Goal: Transaction & Acquisition: Purchase product/service

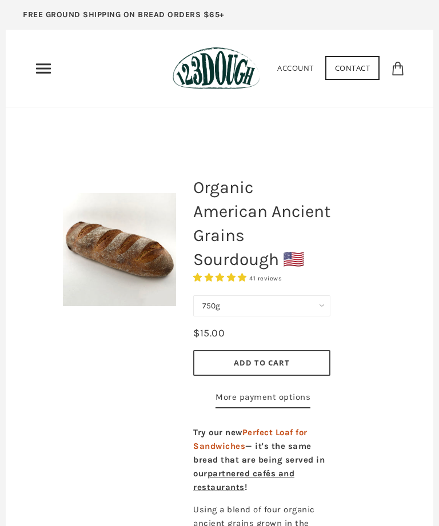
click at [44, 69] on use "Primary" at bounding box center [43, 68] width 15 height 10
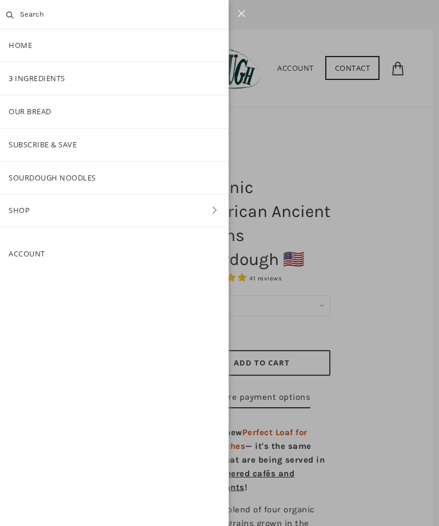
click at [56, 78] on link "3 Ingredients" at bounding box center [114, 78] width 229 height 33
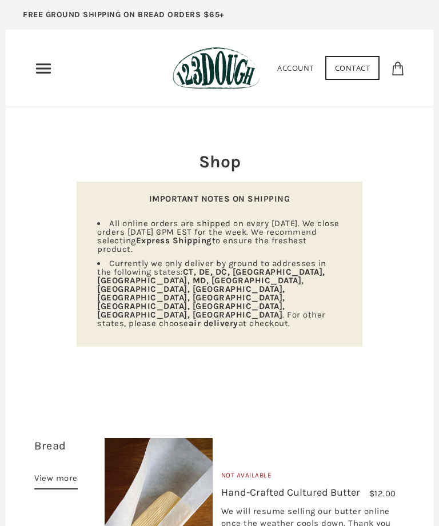
click at [43, 67] on icon "Primary" at bounding box center [43, 68] width 18 height 18
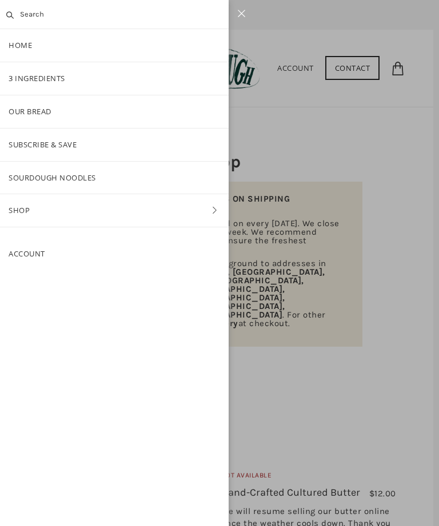
click at [32, 209] on link "Shop" at bounding box center [114, 210] width 229 height 33
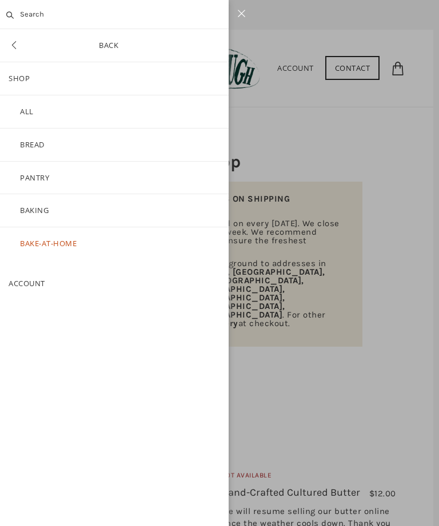
click at [41, 143] on link "Bread" at bounding box center [114, 145] width 229 height 33
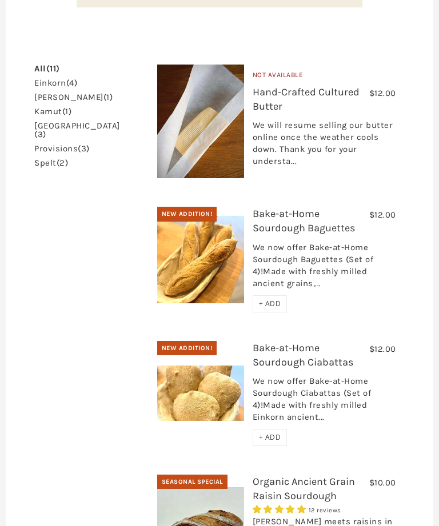
scroll to position [334, 0]
click at [288, 242] on div "We now offer Bake-at-Home Sourdough Baguettes (Set of 4)!Made with freshly mill…" at bounding box center [324, 269] width 143 height 54
click at [187, 228] on img at bounding box center [200, 259] width 87 height 87
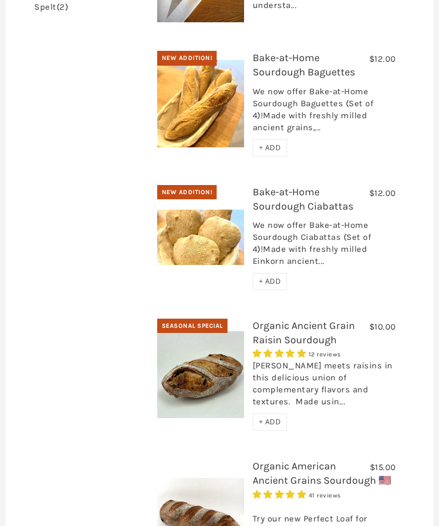
scroll to position [490, 0]
click at [215, 331] on img at bounding box center [200, 374] width 87 height 87
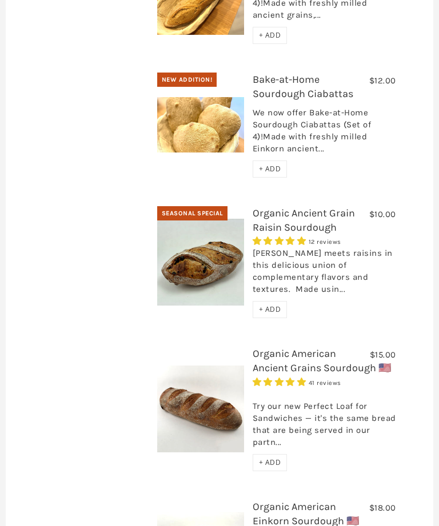
scroll to position [631, 0]
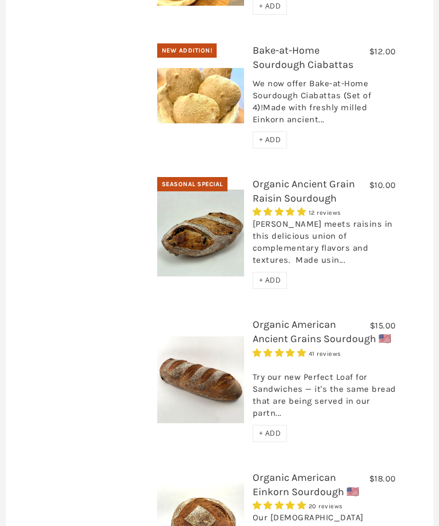
click at [209, 337] on img at bounding box center [200, 380] width 87 height 87
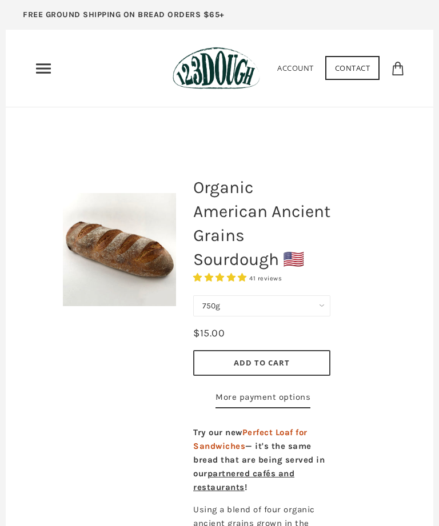
click at [46, 65] on use "Primary" at bounding box center [43, 68] width 15 height 10
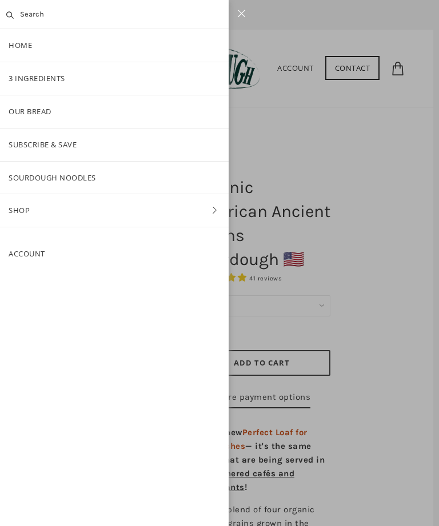
click at [51, 110] on link "Our Bread" at bounding box center [114, 111] width 229 height 33
click at [213, 206] on icon at bounding box center [214, 210] width 17 height 8
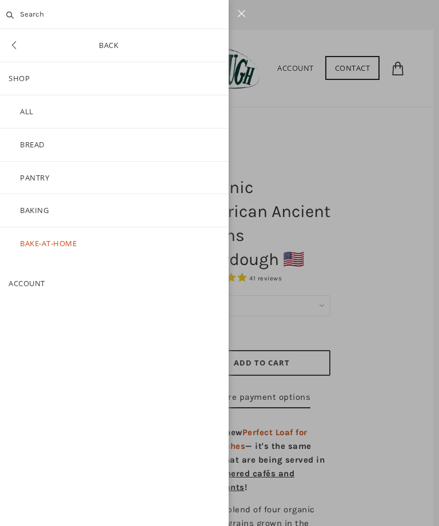
click at [42, 174] on link "Pantry" at bounding box center [114, 178] width 229 height 33
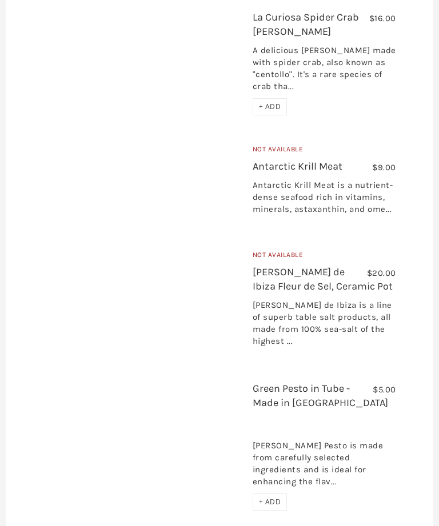
scroll to position [3165, 0]
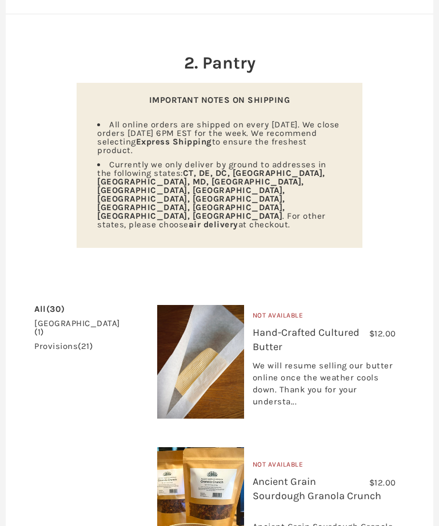
scroll to position [0, 0]
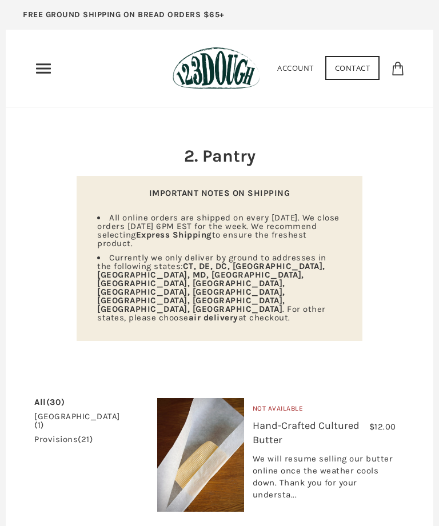
click at [47, 67] on use "Primary" at bounding box center [43, 68] width 15 height 10
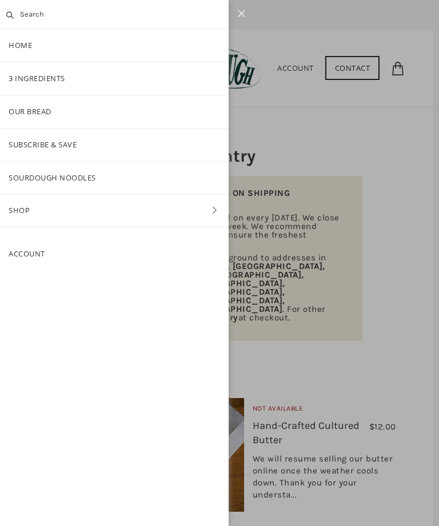
click at [27, 207] on link "Shop" at bounding box center [114, 210] width 229 height 33
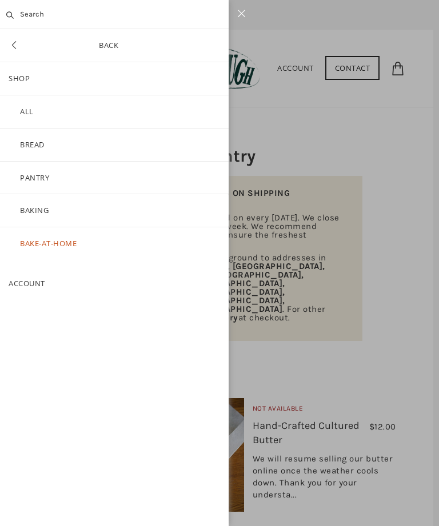
click at [42, 143] on link "Bread" at bounding box center [114, 145] width 229 height 33
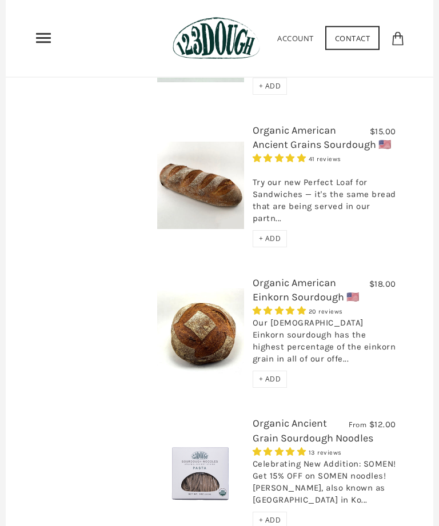
scroll to position [824, 0]
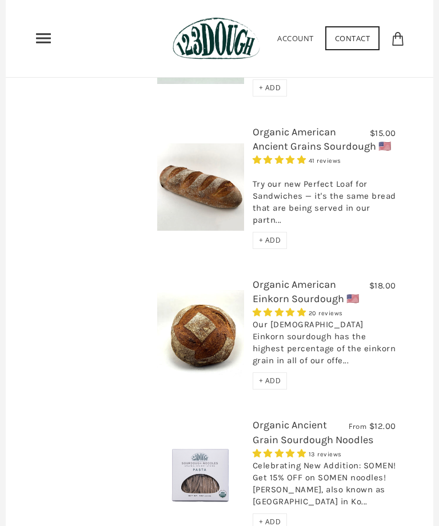
click at [205, 290] on img at bounding box center [200, 333] width 87 height 87
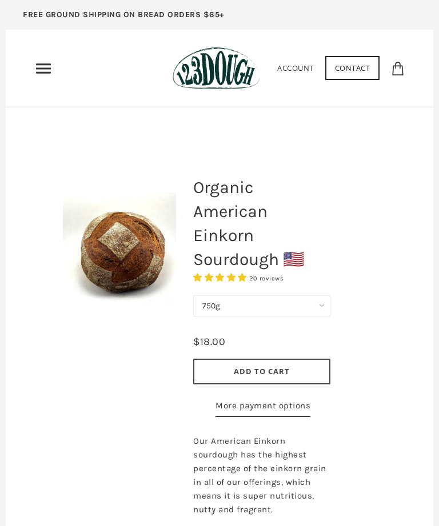
click at [321, 308] on select "750g" at bounding box center [261, 305] width 137 height 21
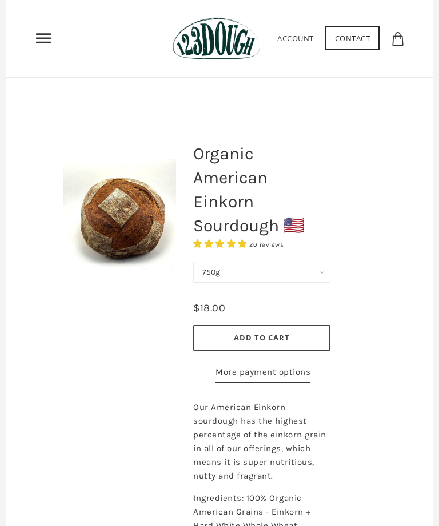
scroll to position [32, 0]
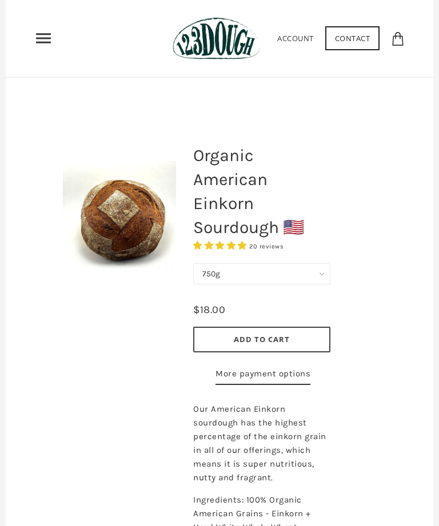
click at [46, 37] on icon "Primary" at bounding box center [43, 38] width 18 height 18
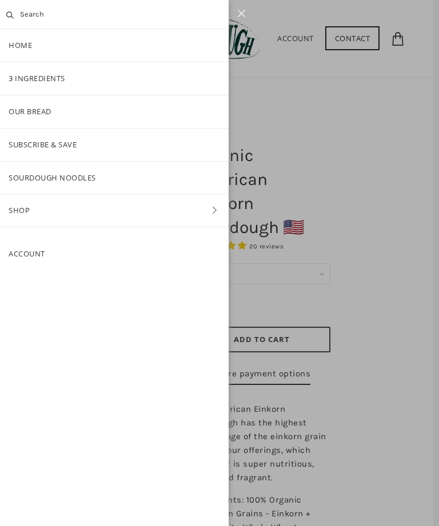
click at [26, 249] on link "Account" at bounding box center [27, 254] width 37 height 10
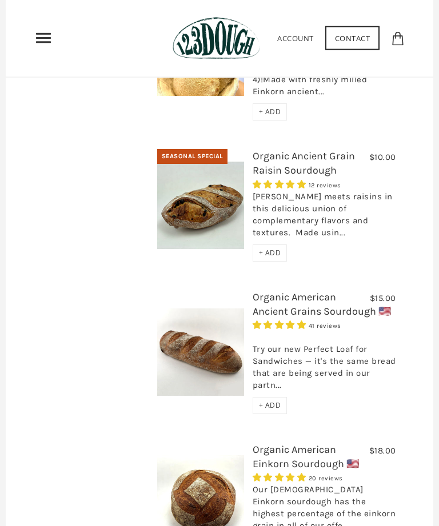
scroll to position [660, 0]
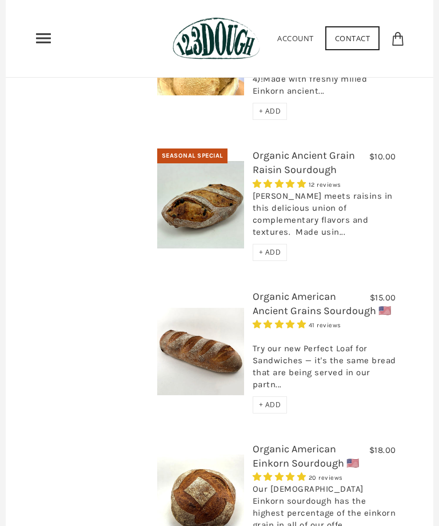
click at [309, 322] on span "41 reviews" at bounding box center [325, 325] width 33 height 7
click at [221, 319] on img at bounding box center [200, 351] width 87 height 87
